Goal: Task Accomplishment & Management: Use online tool/utility

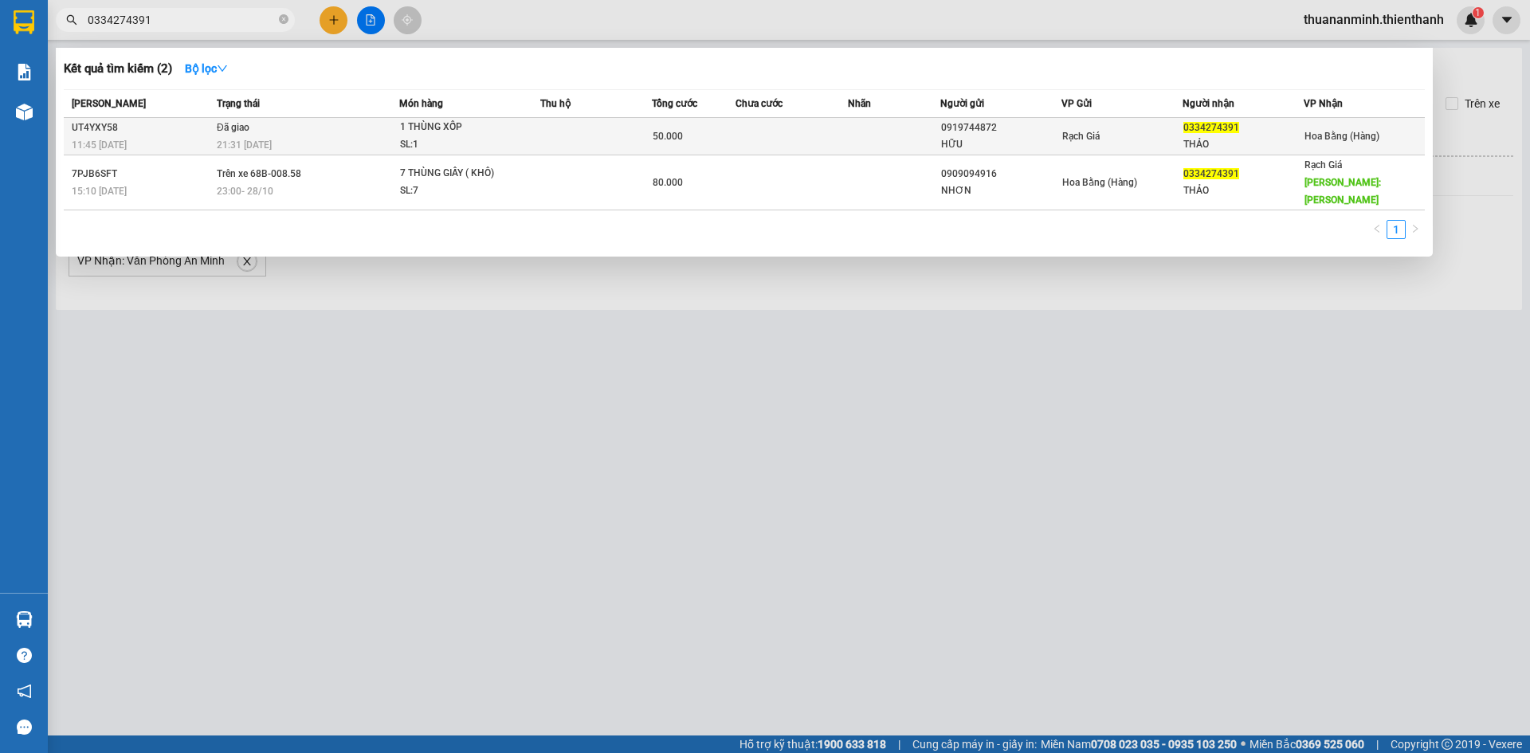
type input "0334274391"
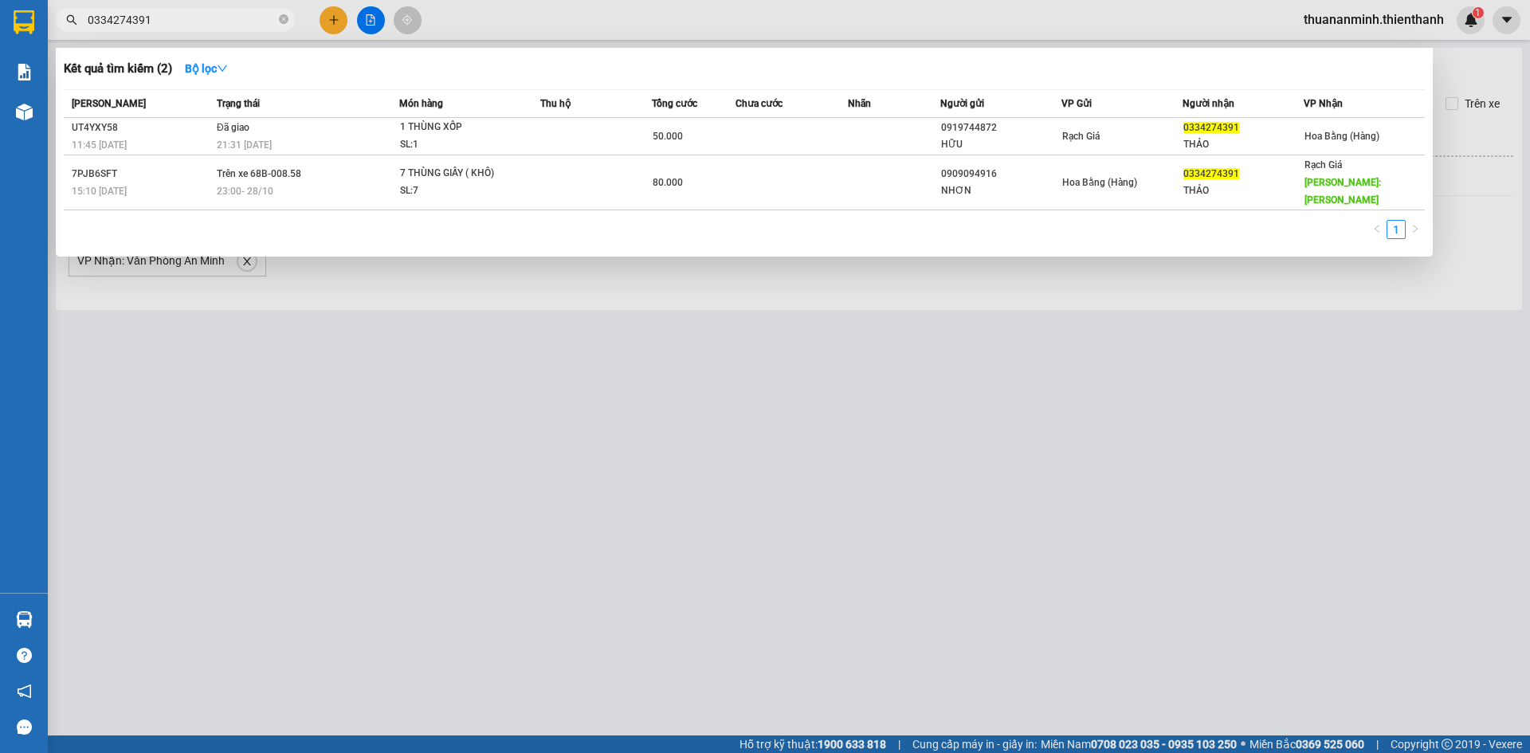
click at [804, 390] on div at bounding box center [765, 376] width 1530 height 753
click at [234, 15] on input "0334274391" at bounding box center [182, 20] width 188 height 18
click at [884, 395] on div at bounding box center [765, 376] width 1530 height 753
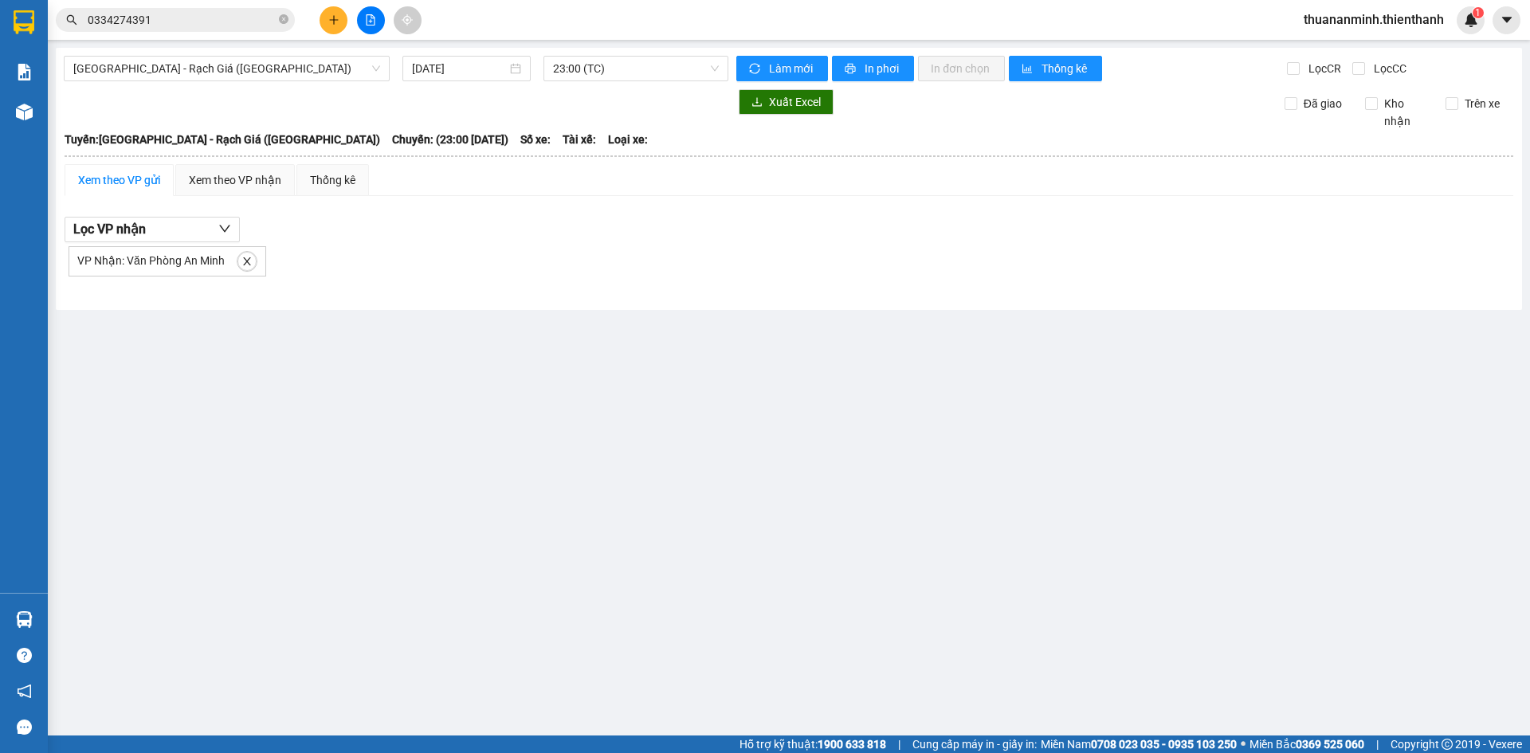
drag, startPoint x: 669, startPoint y: 501, endPoint x: 663, endPoint y: 507, distance: 8.5
click at [669, 501] on main "[GEOGRAPHIC_DATA] - Rạch Giá ([GEOGRAPHIC_DATA]) [DATE] 23:00 (TC) Làm mới In p…" at bounding box center [765, 367] width 1530 height 735
click at [641, 67] on span "23:00 (TC)" at bounding box center [636, 69] width 166 height 24
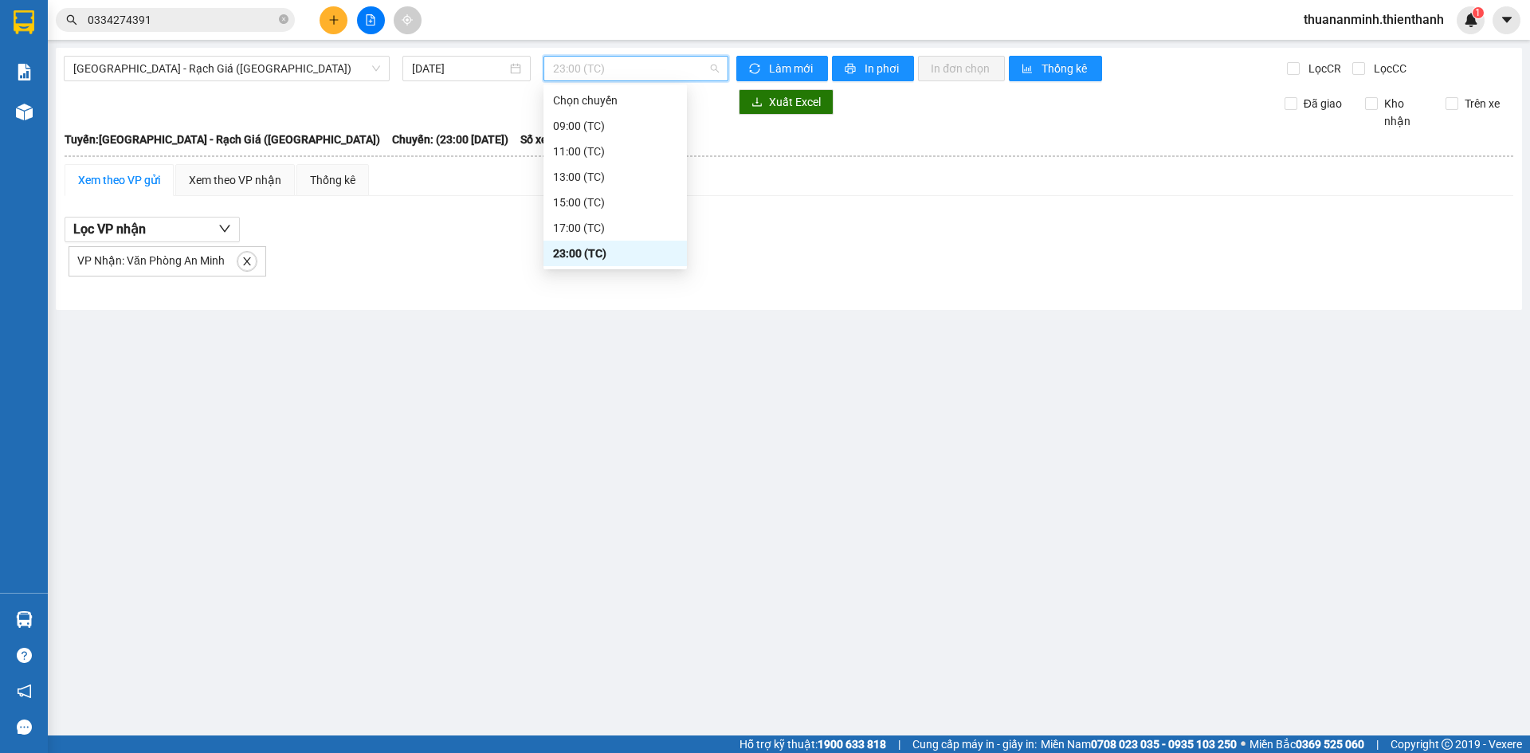
click at [560, 250] on div "23:00 (TC)" at bounding box center [615, 254] width 124 height 18
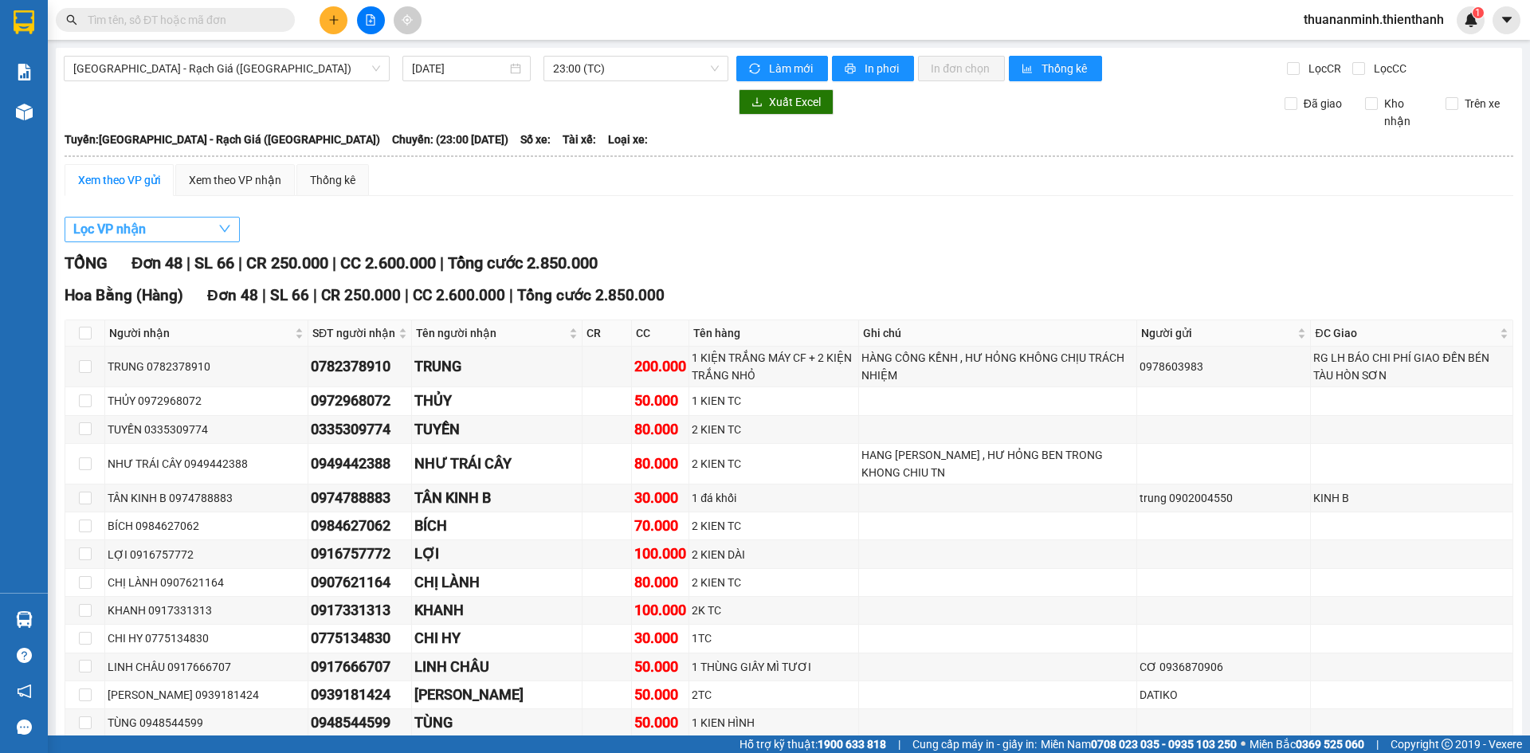
click at [152, 221] on button "Lọc VP nhận" at bounding box center [152, 229] width 175 height 25
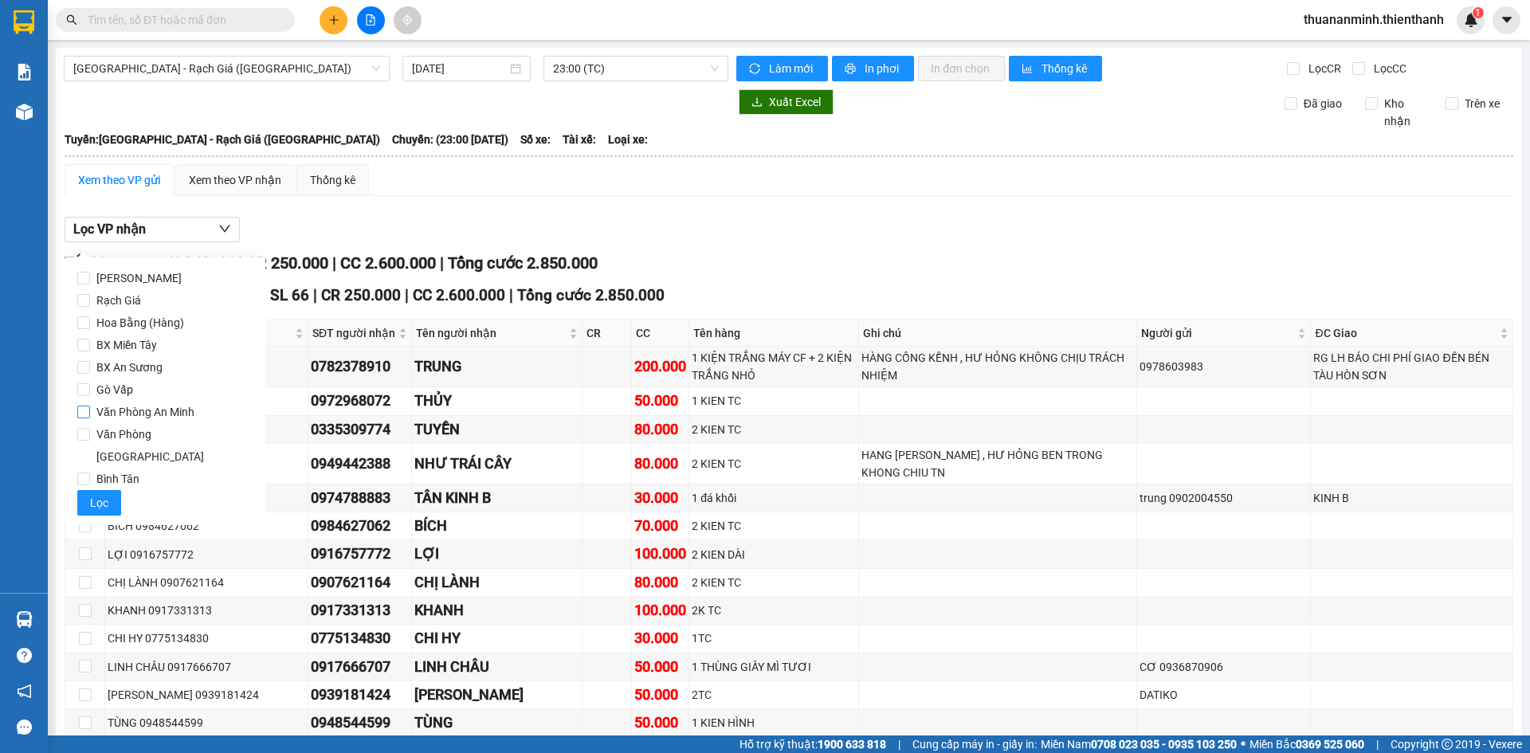
click at [144, 409] on span "Văn Phòng An Minh" at bounding box center [145, 412] width 111 height 22
click at [90, 409] on input "Văn Phòng An Minh" at bounding box center [83, 412] width 13 height 13
checkbox input "true"
click at [112, 490] on button "Lọc" at bounding box center [99, 502] width 44 height 25
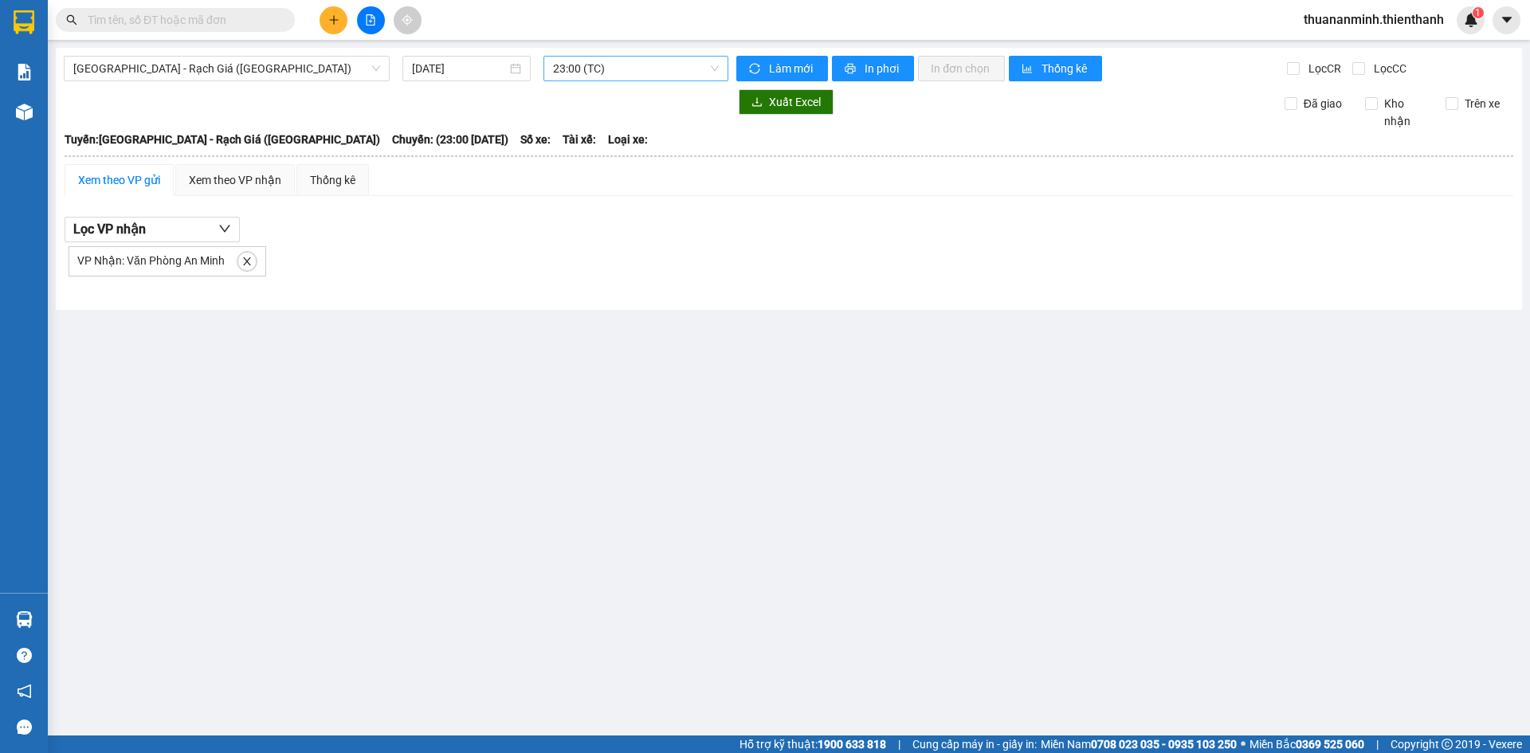
click at [683, 71] on span "23:00 (TC)" at bounding box center [636, 69] width 166 height 24
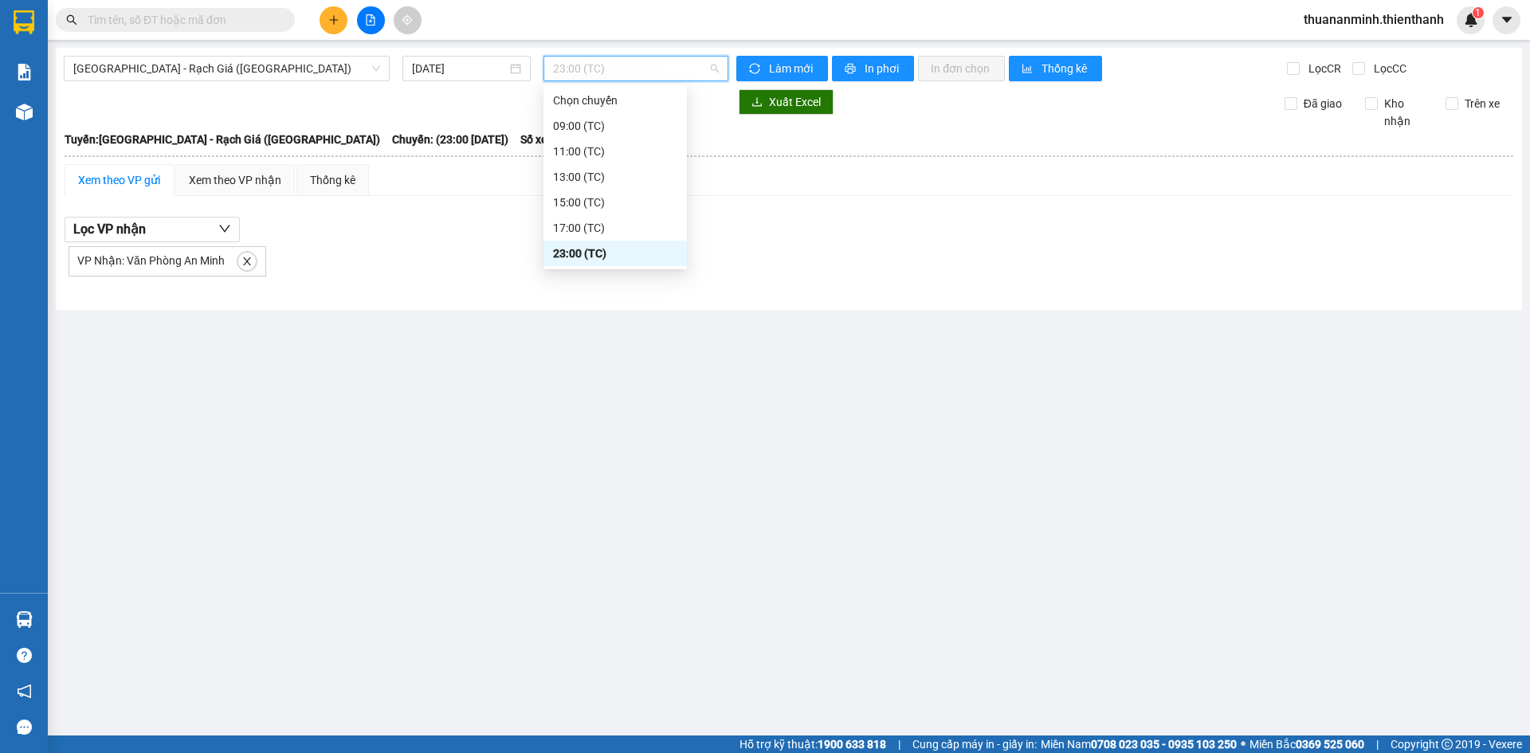
click at [671, 76] on span "23:00 (TC)" at bounding box center [636, 69] width 166 height 24
click at [660, 63] on span "23:00 (TC)" at bounding box center [636, 69] width 166 height 24
click at [586, 227] on div "17:00 (TC)" at bounding box center [615, 228] width 124 height 18
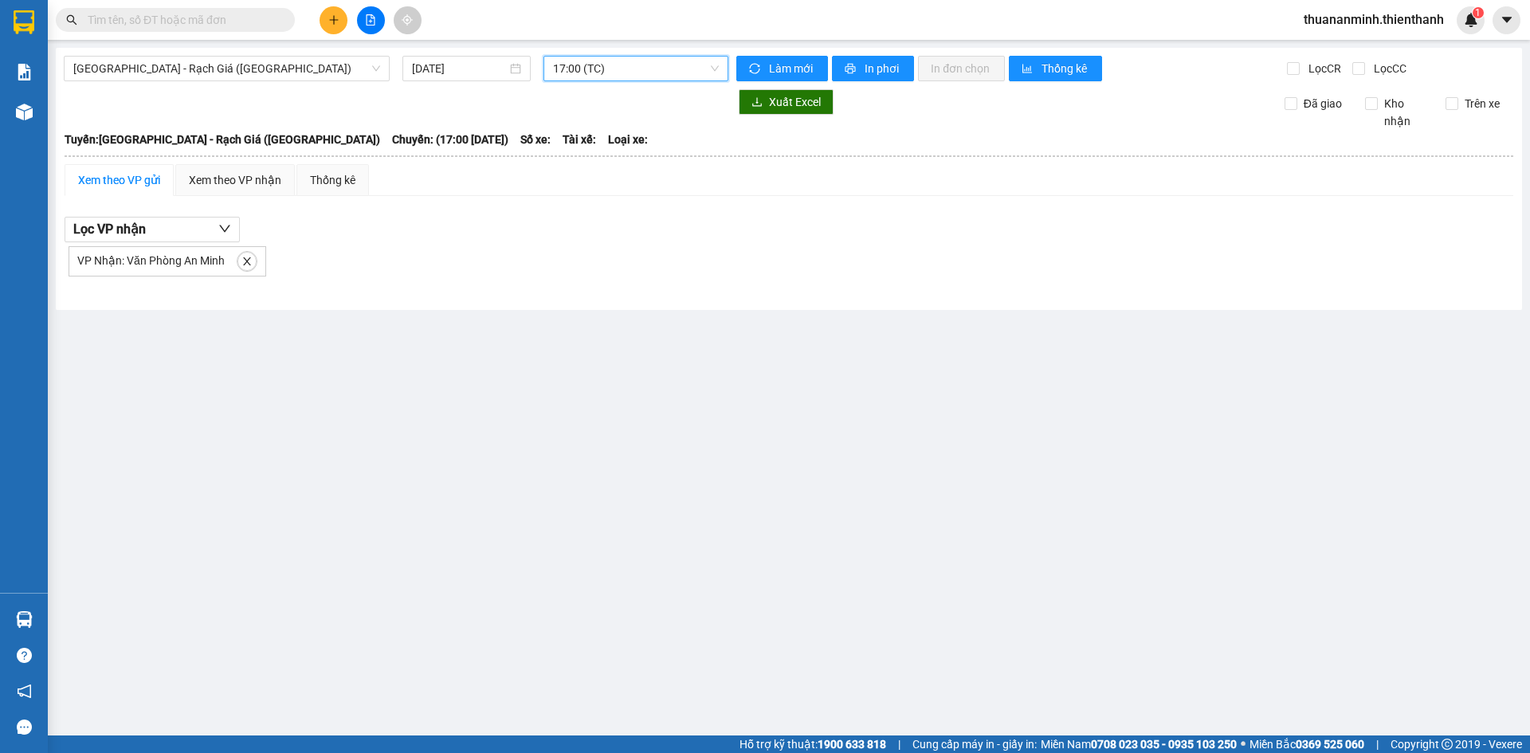
click at [643, 70] on span "17:00 (TC)" at bounding box center [636, 69] width 166 height 24
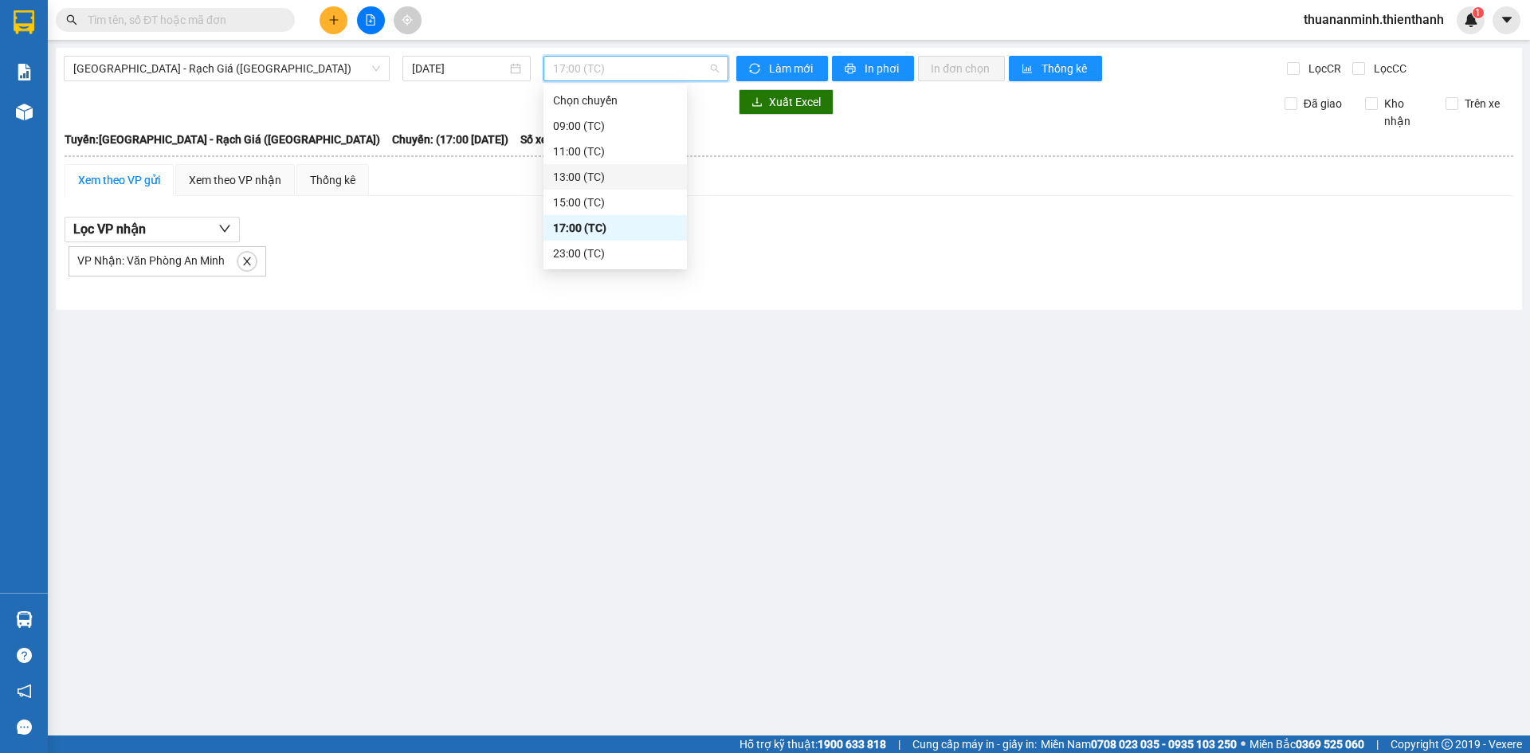
click at [578, 181] on div "13:00 (TC)" at bounding box center [615, 177] width 124 height 18
